Goal: Information Seeking & Learning: Learn about a topic

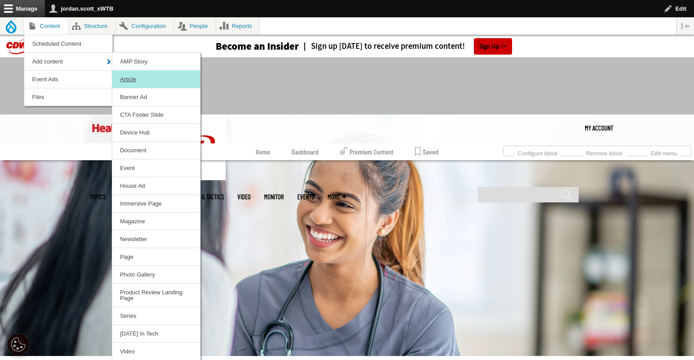
click at [137, 79] on link "Article" at bounding box center [156, 79] width 88 height 17
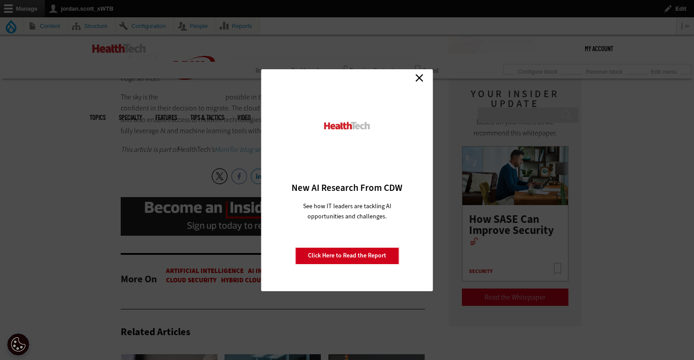
scroll to position [987, 0]
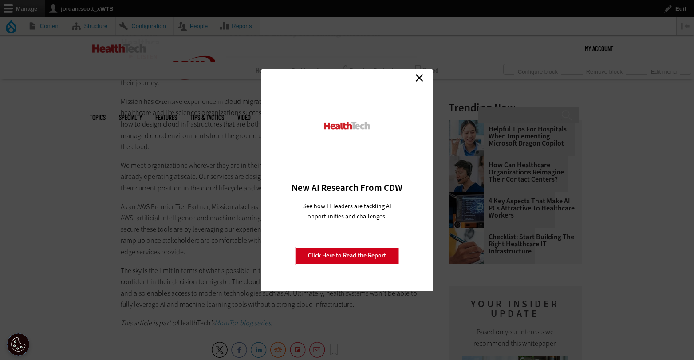
click at [417, 76] on link "Close" at bounding box center [419, 77] width 13 height 13
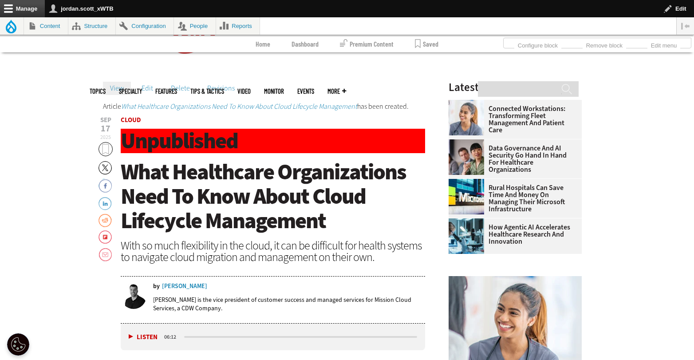
scroll to position [50, 0]
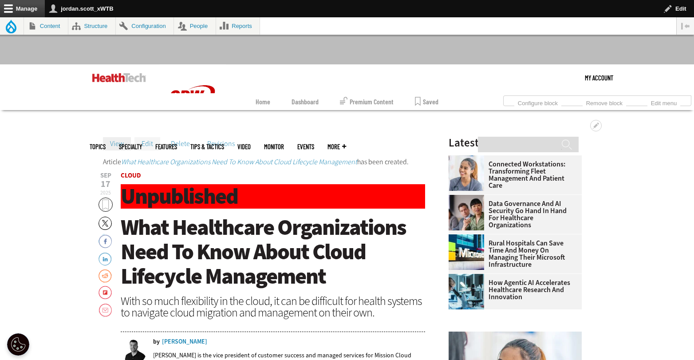
click at [152, 146] on link "Edit" at bounding box center [147, 143] width 26 height 13
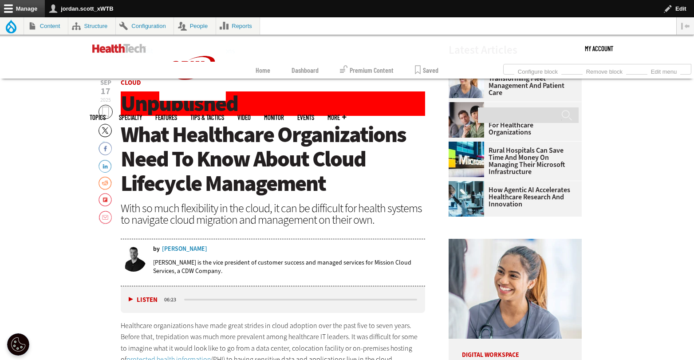
scroll to position [73, 0]
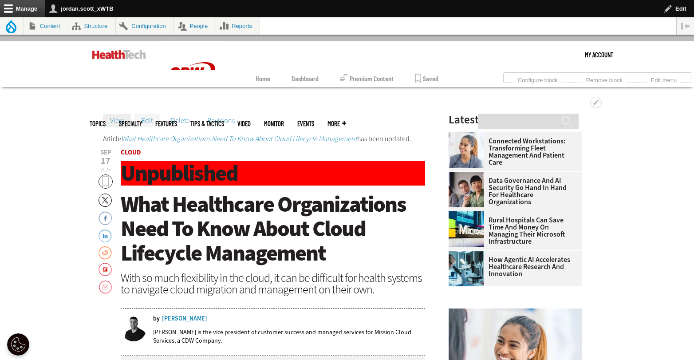
click at [150, 121] on link "Edit" at bounding box center [147, 120] width 26 height 13
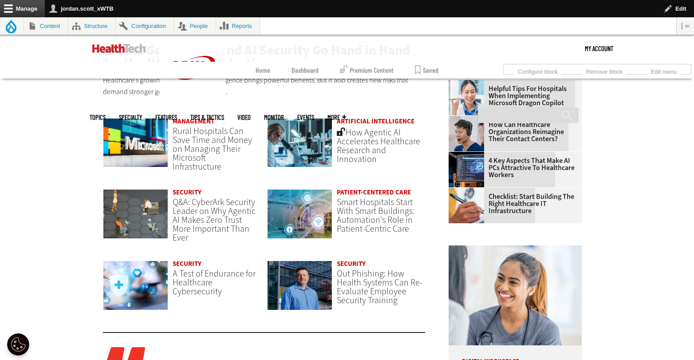
scroll to position [669, 0]
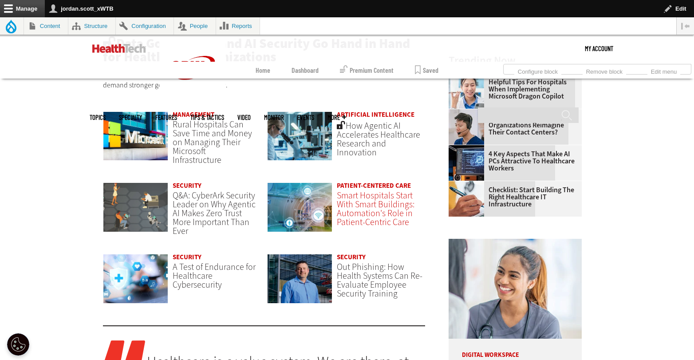
click at [382, 202] on span "Smart Hospitals Start With Smart Buildings: Automation's Role in Patient-Centri…" at bounding box center [376, 208] width 78 height 39
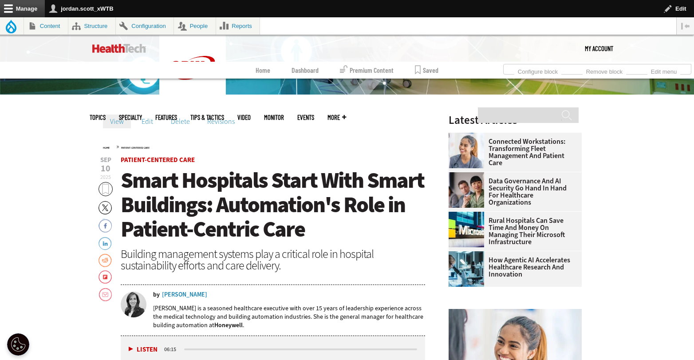
scroll to position [245, 0]
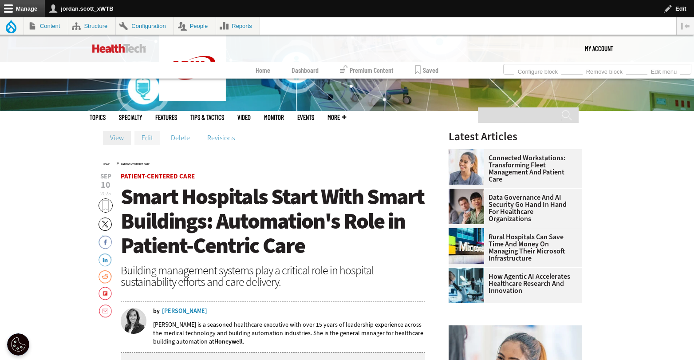
click at [152, 138] on link "Edit" at bounding box center [147, 137] width 26 height 13
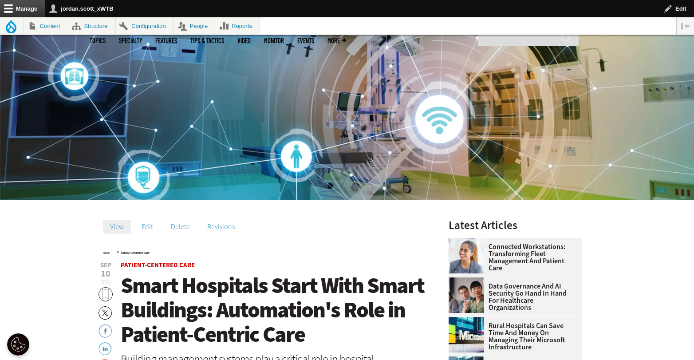
scroll to position [23, 0]
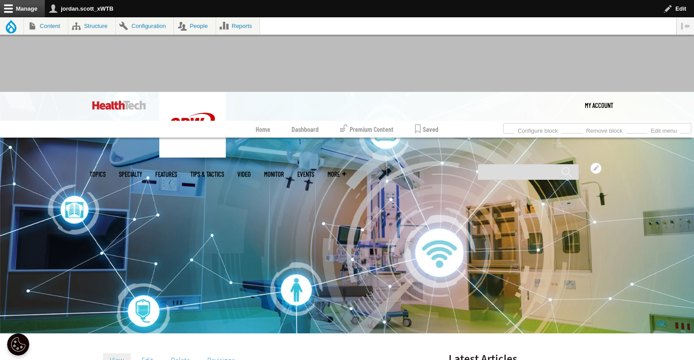
click at [349, 160] on ul "Topics Specialty Features Tips & Tactics Video MonITor Events More Search" at bounding box center [225, 174] width 270 height 29
click at [284, 171] on link "MonITor" at bounding box center [274, 174] width 20 height 7
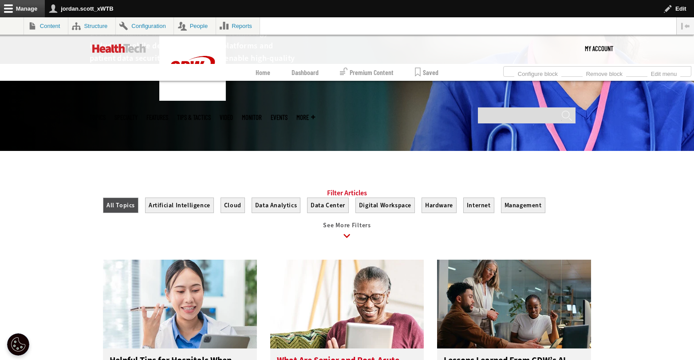
scroll to position [460, 0]
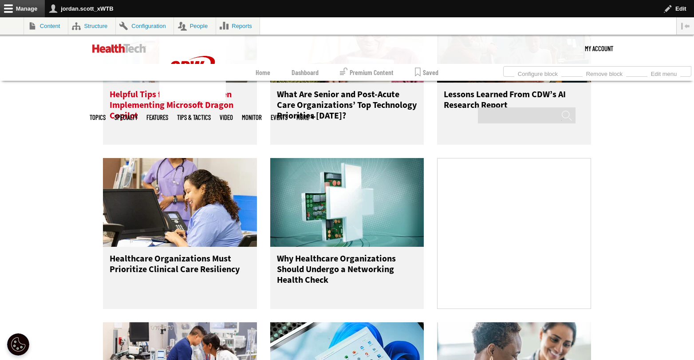
click at [173, 99] on h3 "Helpful Tips for Hospitals When Implementing Microsoft Dragon Copilot" at bounding box center [180, 106] width 141 height 35
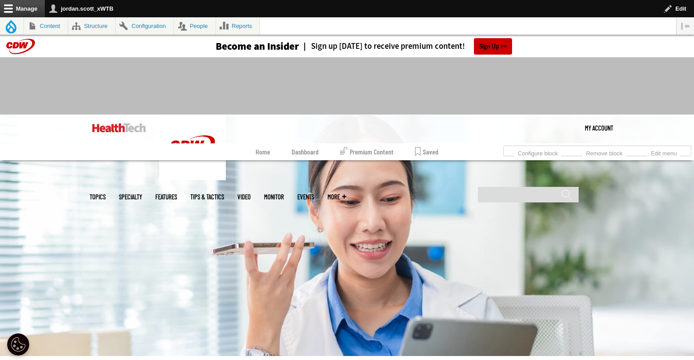
scroll to position [184, 0]
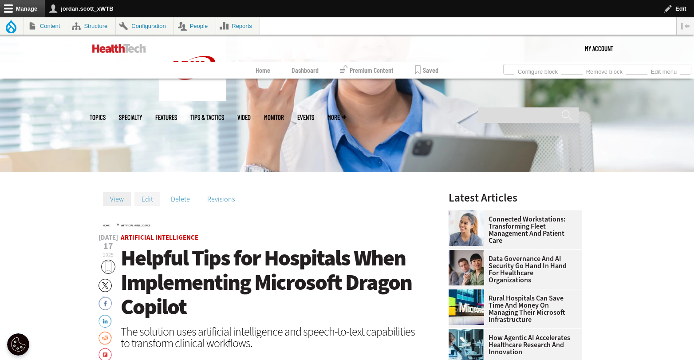
click at [147, 195] on link "Edit" at bounding box center [147, 198] width 26 height 13
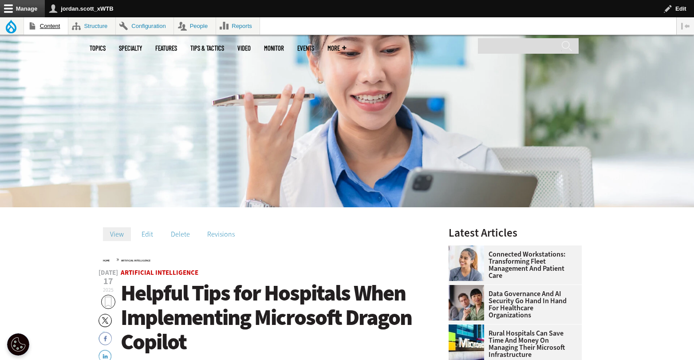
scroll to position [184, 0]
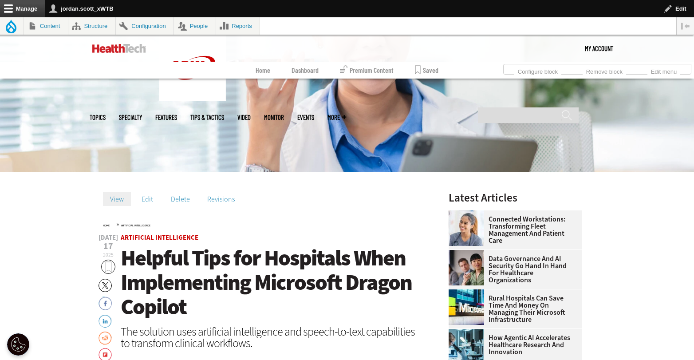
click at [126, 51] on img at bounding box center [119, 48] width 54 height 9
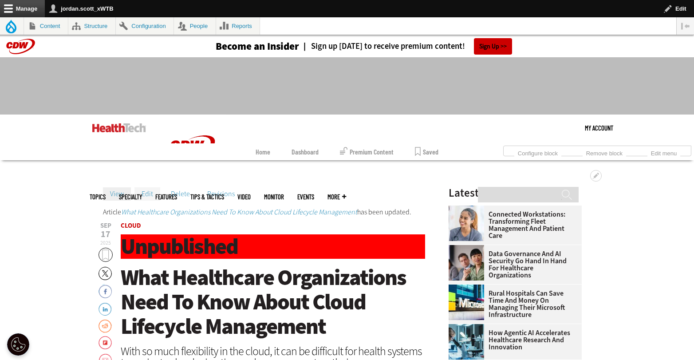
click at [150, 194] on link "Edit" at bounding box center [147, 193] width 26 height 13
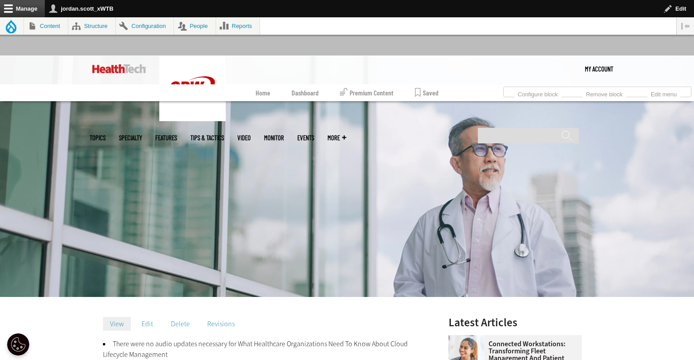
scroll to position [65, 0]
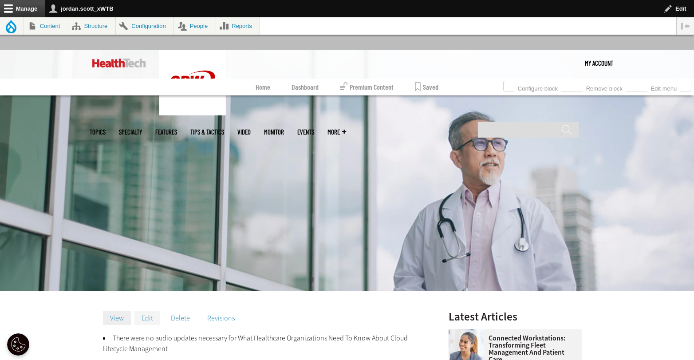
click at [146, 320] on link "Edit" at bounding box center [147, 317] width 26 height 13
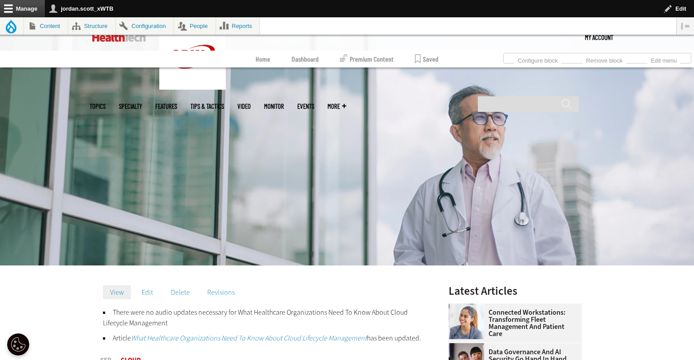
scroll to position [88, 0]
